Goal: Check status: Check status

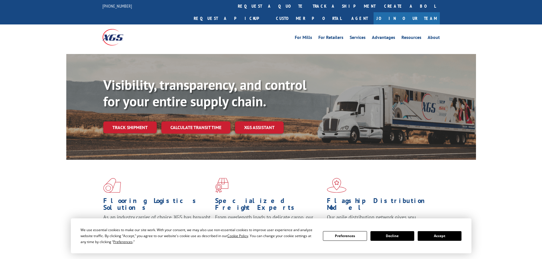
click at [139, 129] on div "Visibility, transparency, and control for your entire supply chain. Track shipm…" at bounding box center [289, 116] width 373 height 79
click at [138, 121] on link "Track shipment" at bounding box center [129, 127] width 53 height 12
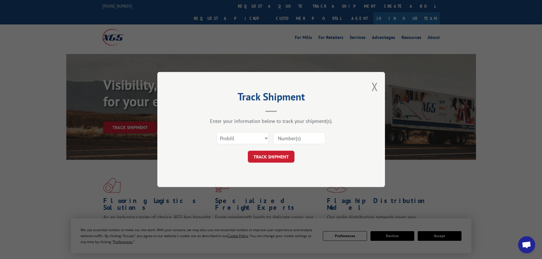
click at [282, 139] on input at bounding box center [299, 138] width 52 height 12
paste input "07282624021781392"
type input "07282624021781392"
click at [279, 155] on button "TRACK SHIPMENT" at bounding box center [271, 157] width 47 height 12
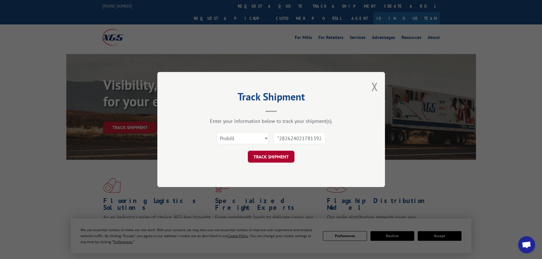
scroll to position [0, 0]
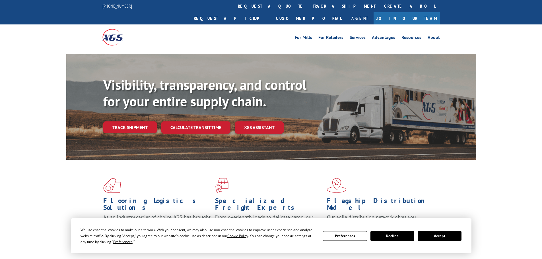
click at [123, 121] on link "Track shipment" at bounding box center [129, 127] width 53 height 12
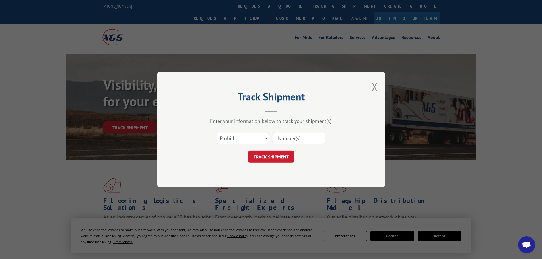
click at [292, 138] on input at bounding box center [299, 138] width 52 height 12
paste input "5741"
type input "5741"
click at [283, 152] on button "TRACK SHIPMENT" at bounding box center [271, 157] width 47 height 12
